Goal: Task Accomplishment & Management: Manage account settings

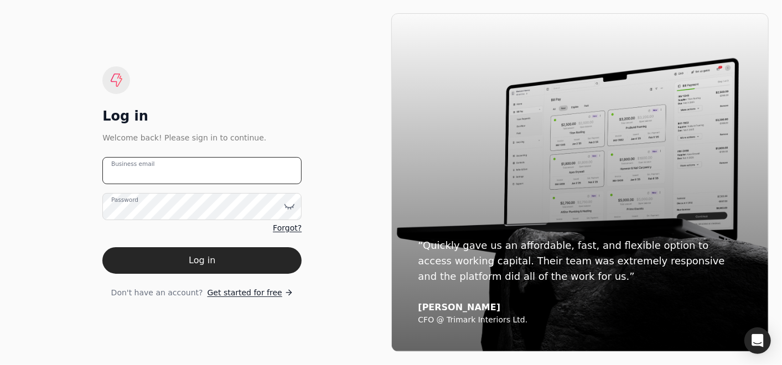
click at [219, 182] on email "Business email" at bounding box center [201, 170] width 199 height 27
type email "[EMAIL_ADDRESS][DOMAIN_NAME]"
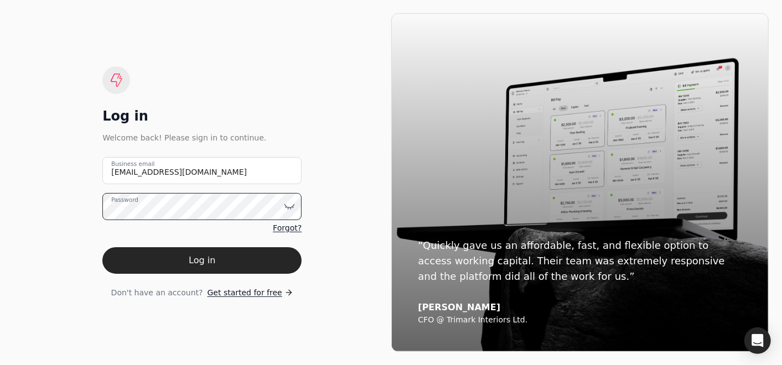
click at [102, 247] on button "Log in" at bounding box center [201, 260] width 199 height 27
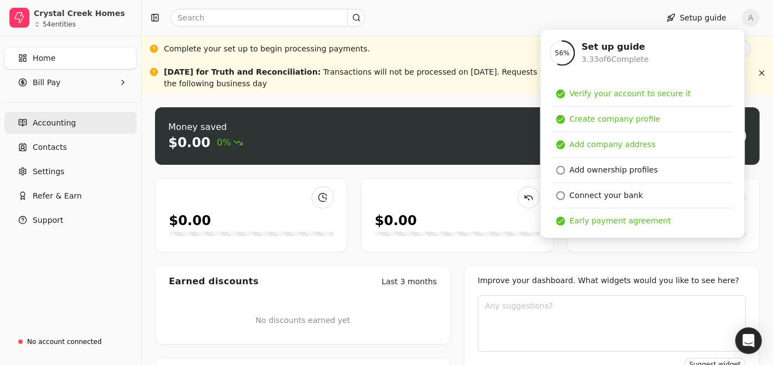
click at [39, 122] on span "Accounting" at bounding box center [54, 123] width 43 height 12
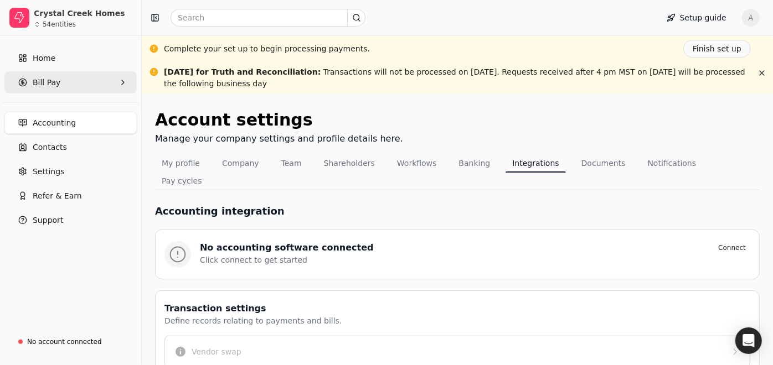
click at [48, 86] on span "Bill Pay" at bounding box center [47, 83] width 28 height 12
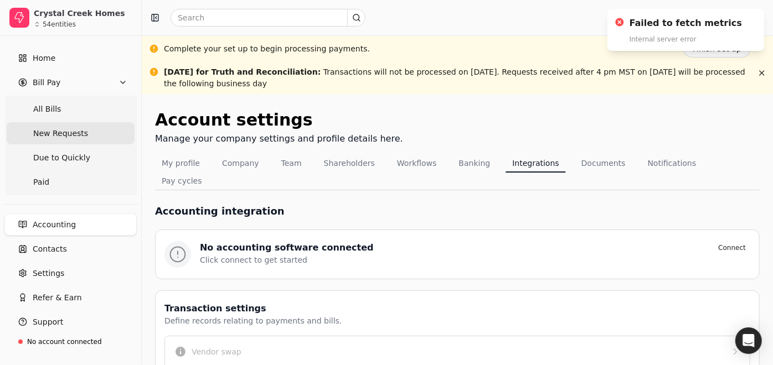
click at [52, 133] on span "New Requests" at bounding box center [60, 134] width 55 height 12
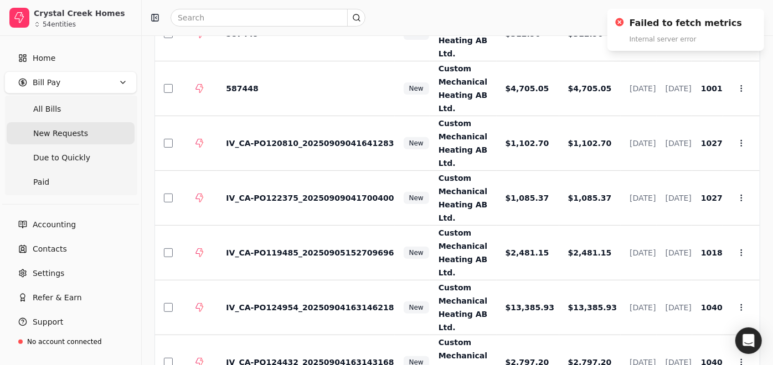
scroll to position [254, 0]
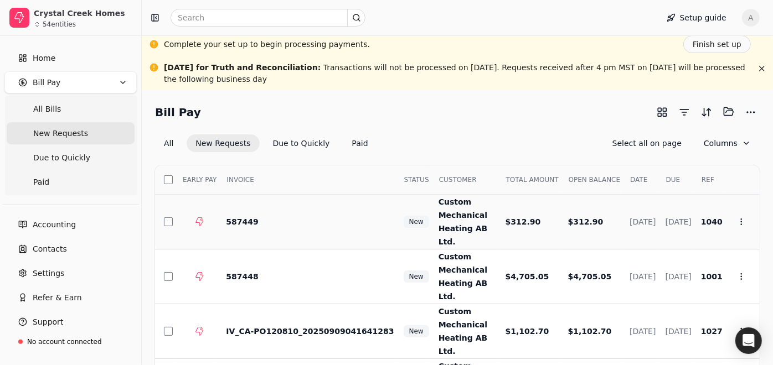
scroll to position [0, 0]
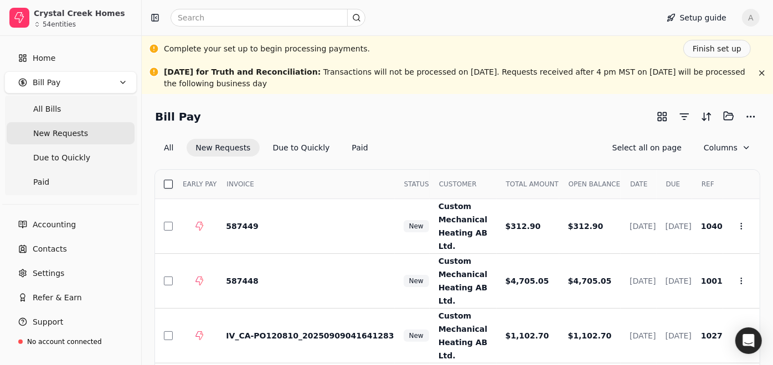
click at [167, 180] on button "button" at bounding box center [168, 184] width 9 height 9
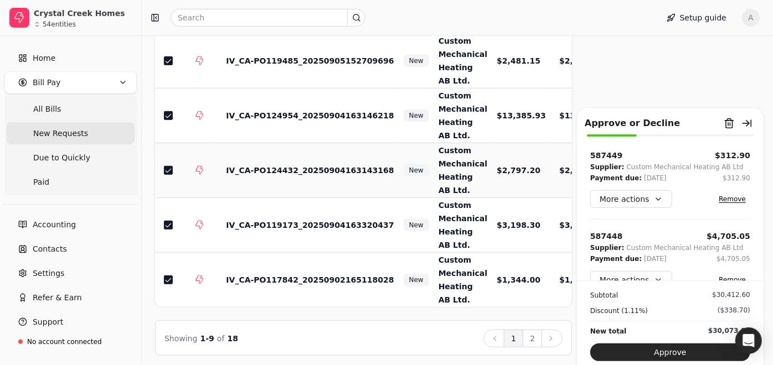
scroll to position [396, 0]
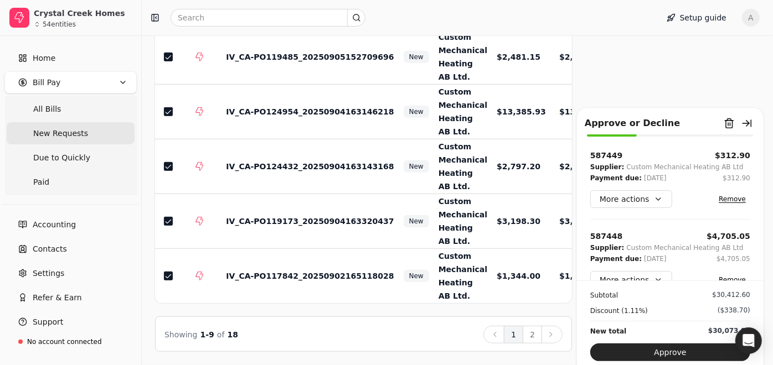
drag, startPoint x: 539, startPoint y: 334, endPoint x: 525, endPoint y: 319, distance: 20.4
click at [539, 334] on button "2" at bounding box center [532, 335] width 19 height 18
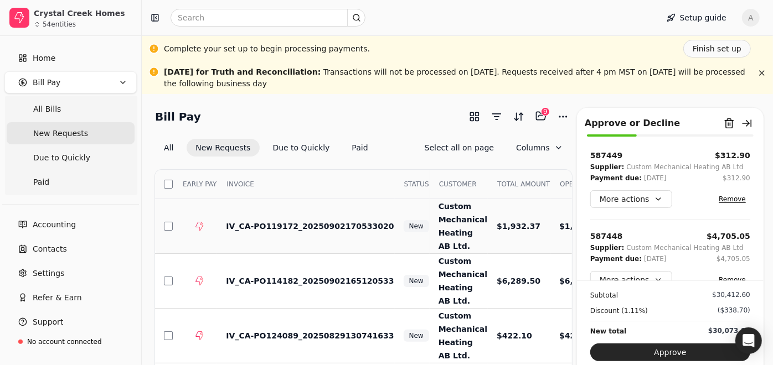
scroll to position [0, 0]
click at [170, 180] on button "button" at bounding box center [168, 184] width 9 height 9
drag, startPoint x: 170, startPoint y: 337, endPoint x: 180, endPoint y: 337, distance: 10.0
click at [171, 337] on button "button" at bounding box center [168, 336] width 9 height 9
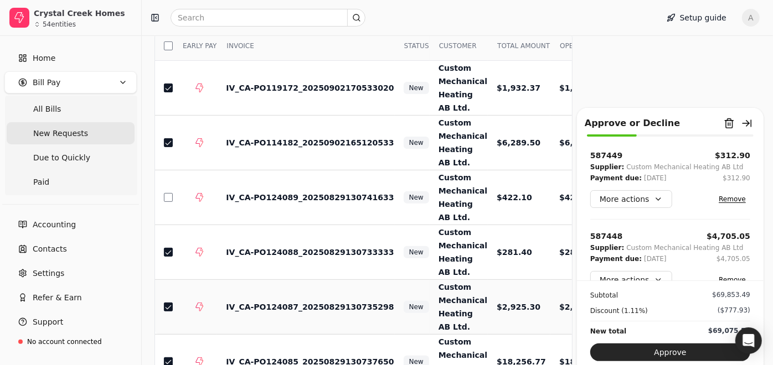
scroll to position [143, 0]
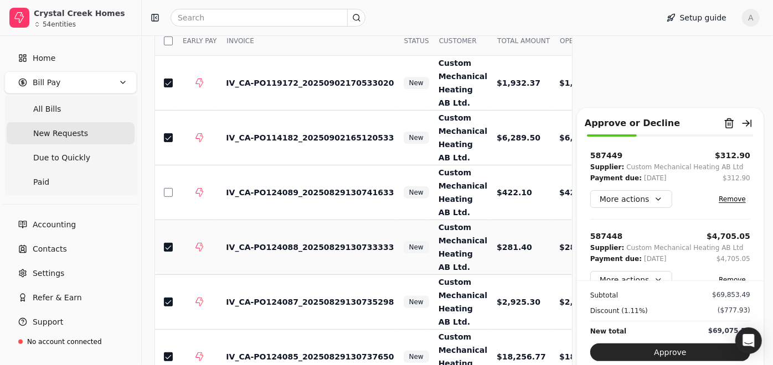
drag, startPoint x: 171, startPoint y: 246, endPoint x: 171, endPoint y: 257, distance: 10.5
click at [171, 246] on button "button" at bounding box center [168, 247] width 9 height 9
click at [164, 306] on td at bounding box center [164, 302] width 18 height 55
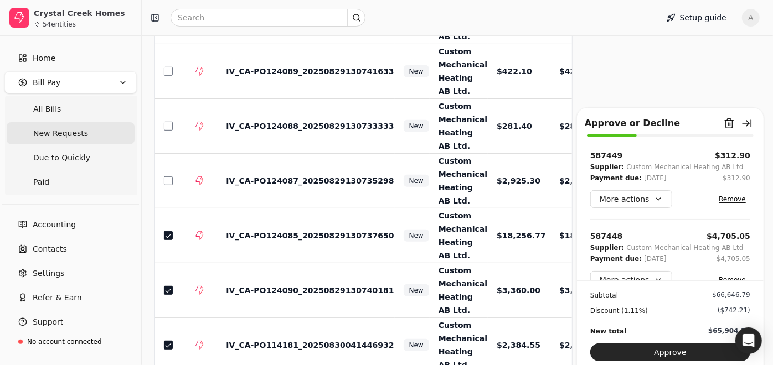
scroll to position [252, 0]
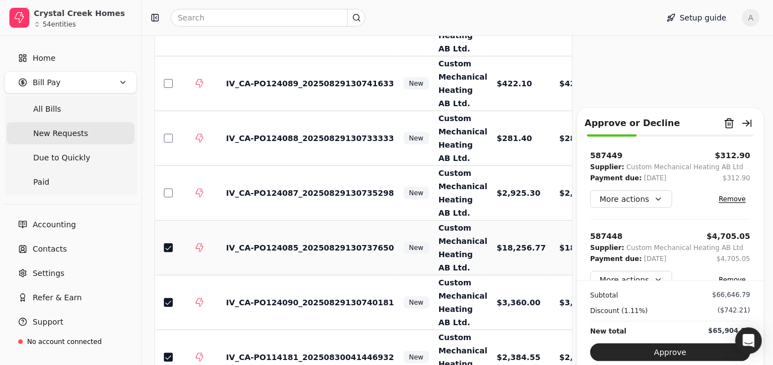
click at [174, 251] on td at bounding box center [195, 248] width 44 height 55
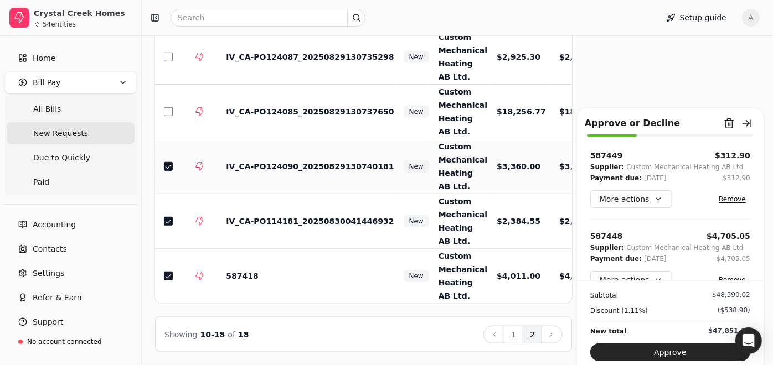
drag, startPoint x: 165, startPoint y: 158, endPoint x: 215, endPoint y: 178, distance: 54.2
click at [165, 162] on button "button" at bounding box center [168, 166] width 9 height 9
click at [171, 217] on button "button" at bounding box center [168, 221] width 9 height 9
click at [168, 271] on td at bounding box center [164, 276] width 18 height 55
click at [507, 337] on button "1" at bounding box center [513, 335] width 19 height 18
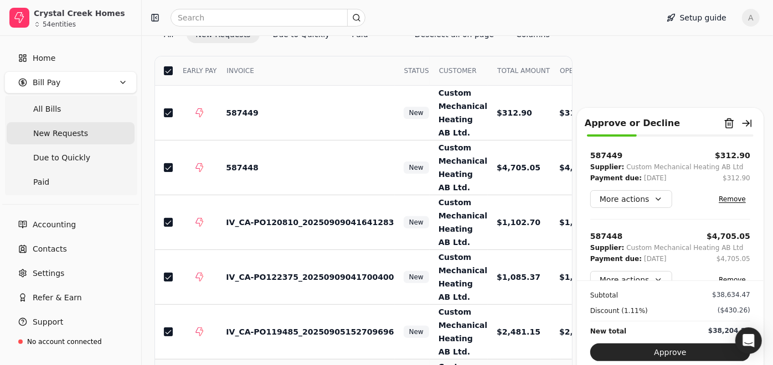
scroll to position [109, 0]
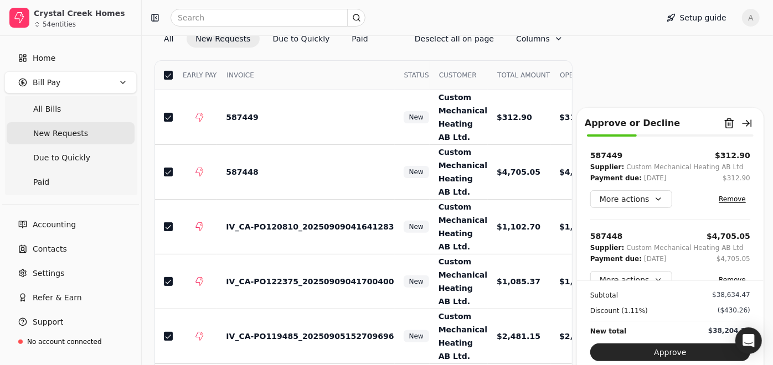
click at [722, 355] on button "Approve" at bounding box center [670, 353] width 160 height 18
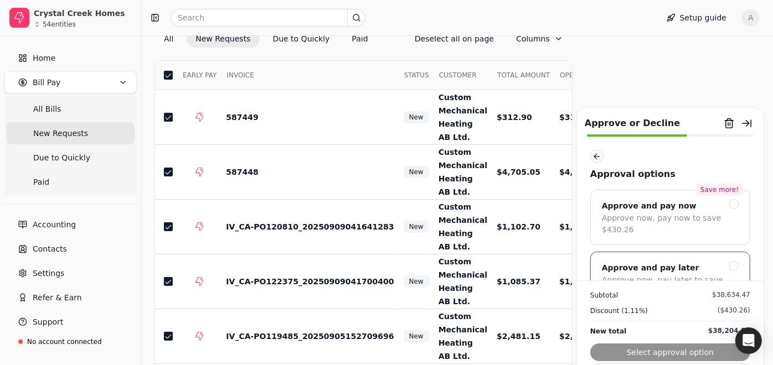
click at [730, 262] on div "Approve and pay later Approve now, pay later to save $107.56" at bounding box center [670, 279] width 160 height 55
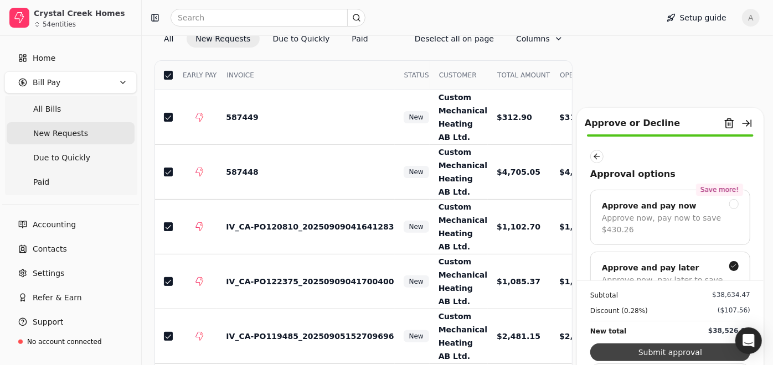
click at [709, 359] on button "Submit approval" at bounding box center [670, 353] width 160 height 18
